Goal: Task Accomplishment & Management: Manage account settings

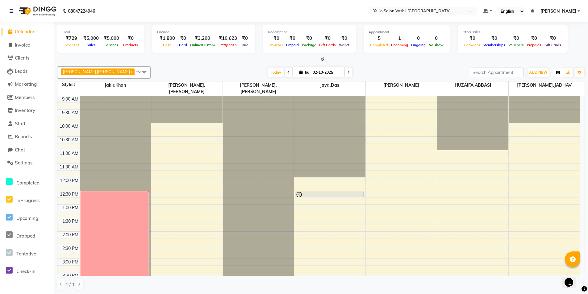
click at [558, 72] on icon "button" at bounding box center [558, 73] width 4 height 4
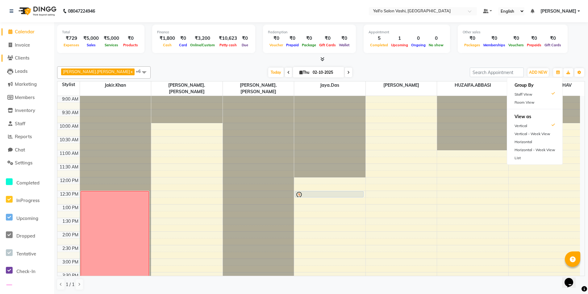
click at [26, 57] on span "Clients" at bounding box center [22, 58] width 15 height 6
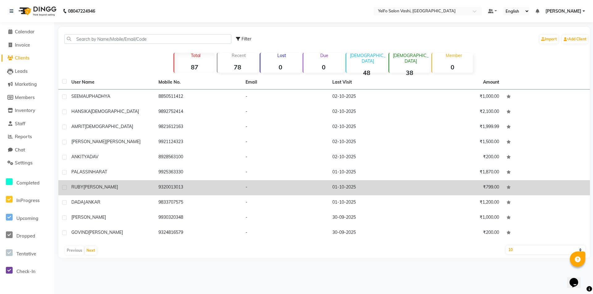
click at [112, 185] on div "[PERSON_NAME]" at bounding box center [111, 187] width 80 height 6
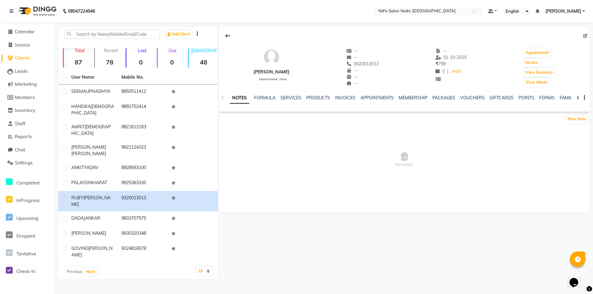
click at [347, 95] on div "INVOICES" at bounding box center [345, 98] width 20 height 6
click at [346, 96] on link "INVOICES" at bounding box center [345, 98] width 20 height 6
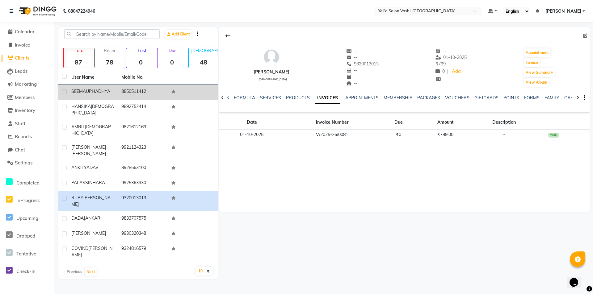
click at [95, 90] on span "UPHADHYA" at bounding box center [98, 92] width 24 height 6
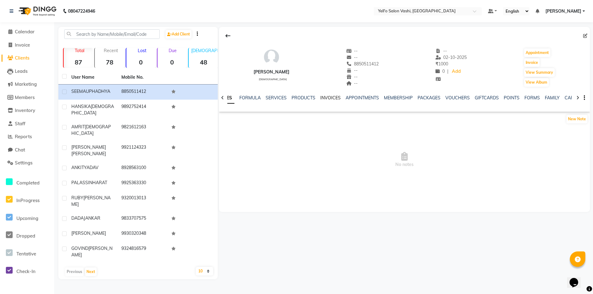
click at [331, 98] on link "INVOICES" at bounding box center [330, 98] width 20 height 6
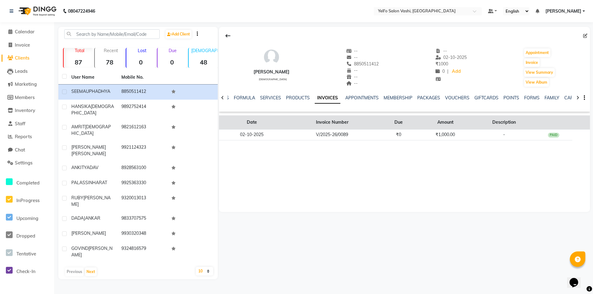
click at [332, 125] on th "Invoice Number" at bounding box center [331, 122] width 95 height 14
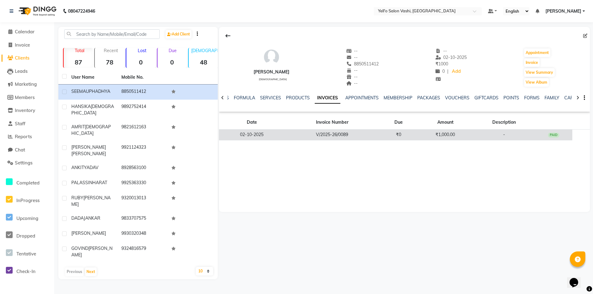
click at [331, 131] on td "V/2025-26/0089" at bounding box center [331, 135] width 95 height 11
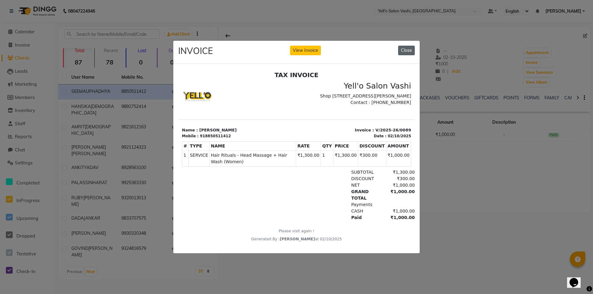
click at [411, 48] on button "Close" at bounding box center [406, 51] width 17 height 10
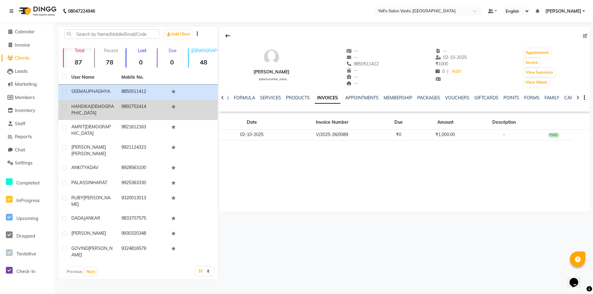
click at [94, 104] on span "[DEMOGRAPHIC_DATA]" at bounding box center [92, 110] width 43 height 12
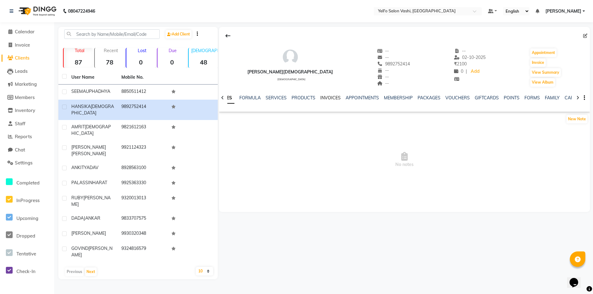
click at [320, 99] on link "INVOICES" at bounding box center [330, 98] width 20 height 6
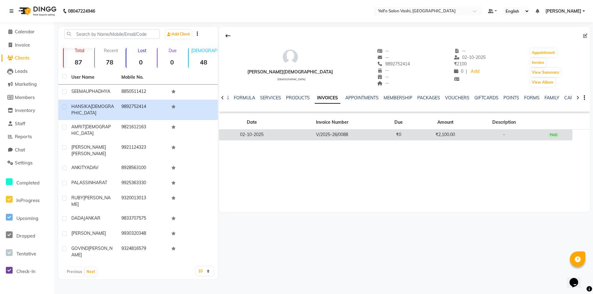
click at [328, 133] on td "V/2025-26/0088" at bounding box center [331, 135] width 95 height 11
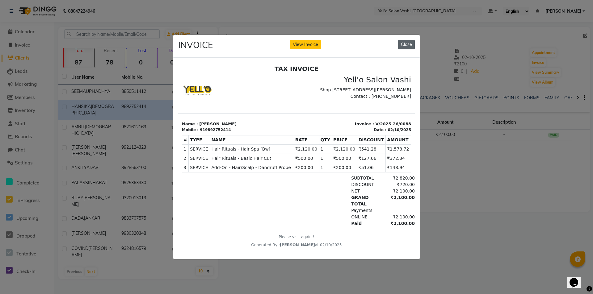
click at [401, 41] on button "Close" at bounding box center [406, 45] width 17 height 10
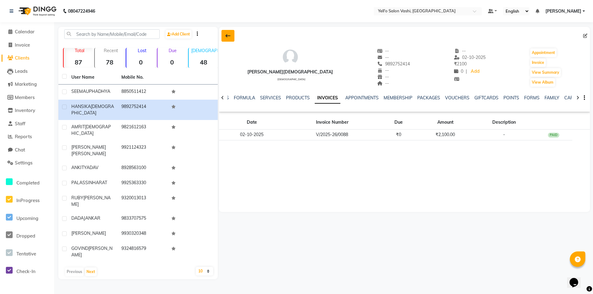
click at [226, 35] on icon at bounding box center [227, 35] width 5 height 5
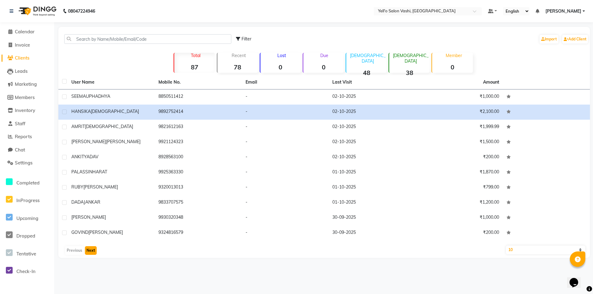
click at [93, 251] on button "Next" at bounding box center [91, 250] width 12 height 9
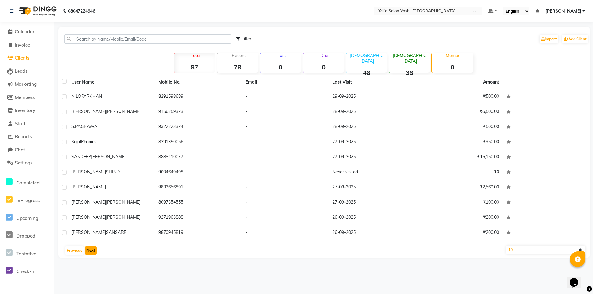
click at [90, 250] on button "Next" at bounding box center [91, 250] width 12 height 9
